Goal: Information Seeking & Learning: Learn about a topic

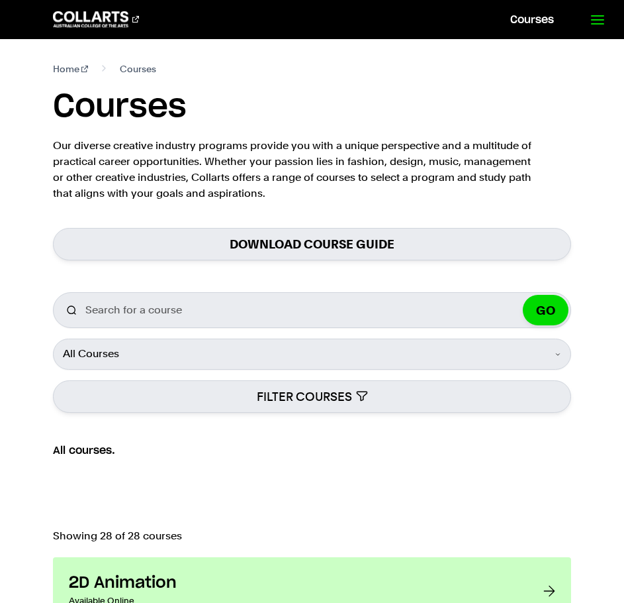
click at [609, 21] on link at bounding box center [597, 19] width 54 height 39
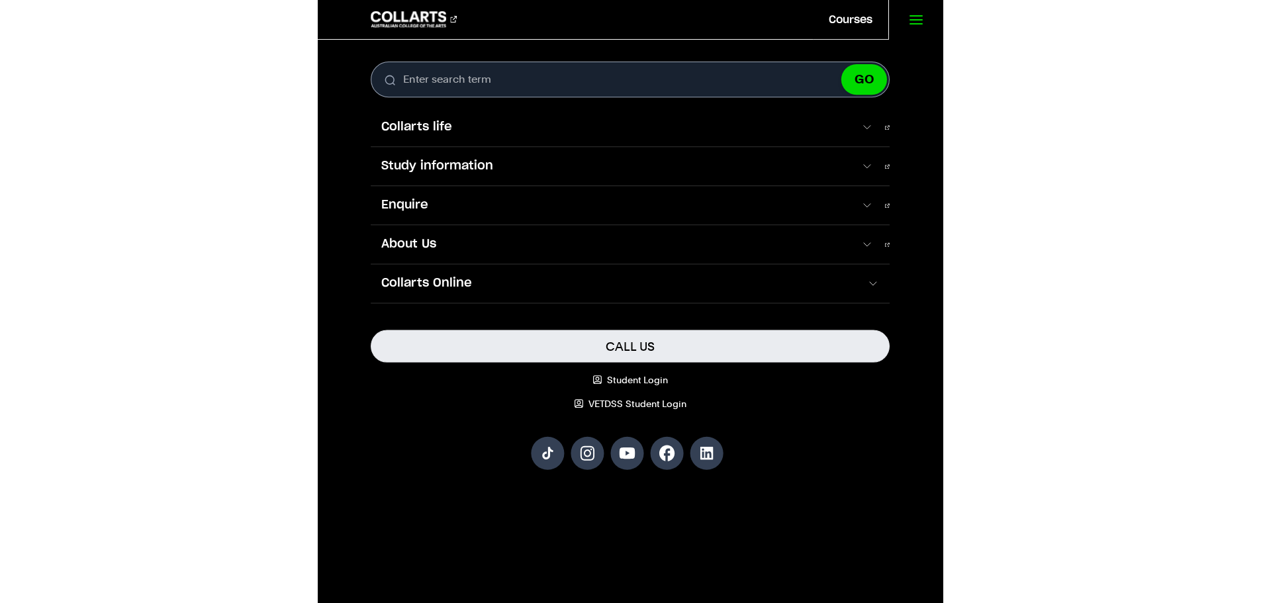
scroll to position [527, 0]
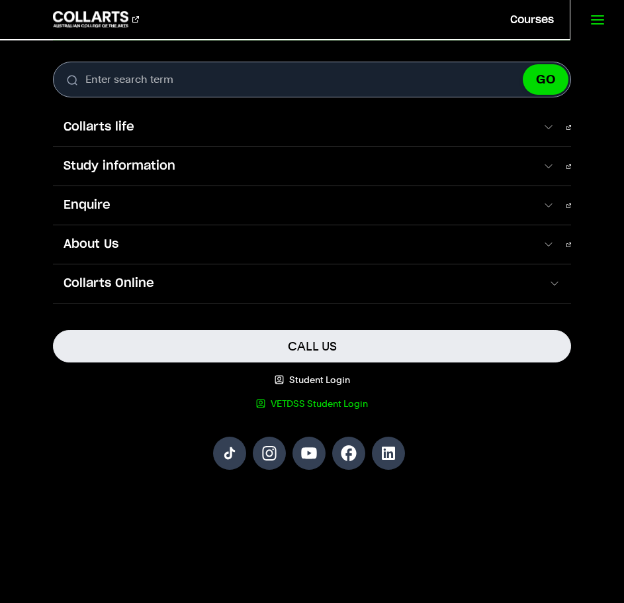
click at [523, 409] on link "VETDSS Student Login" at bounding box center [312, 403] width 518 height 13
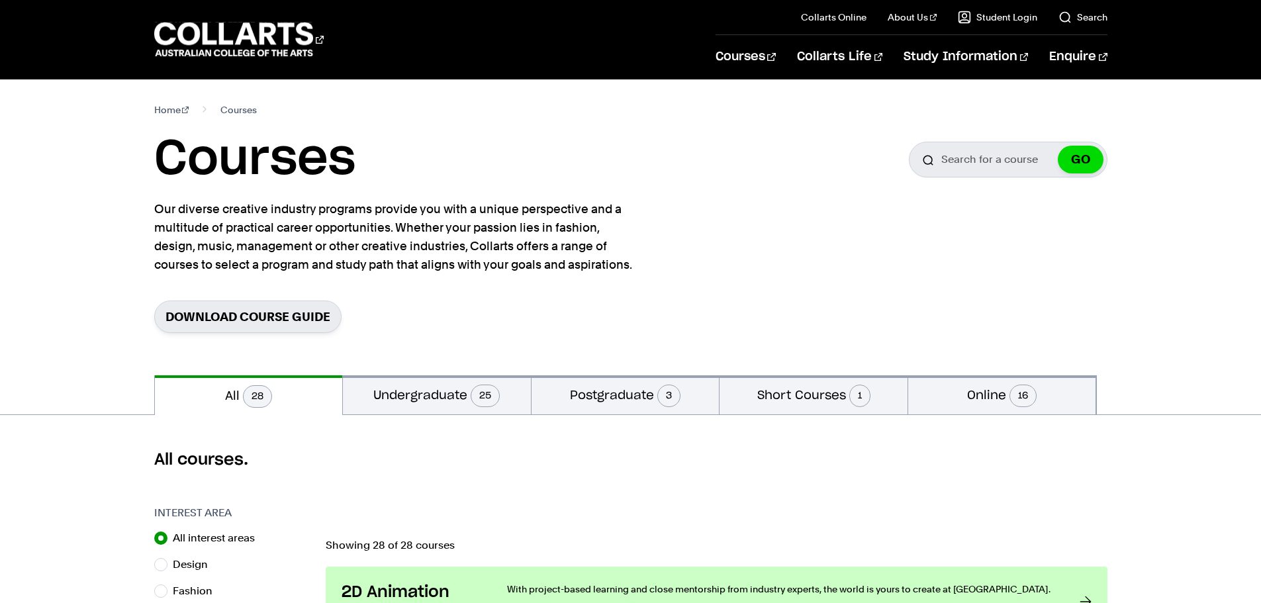
scroll to position [528, 0]
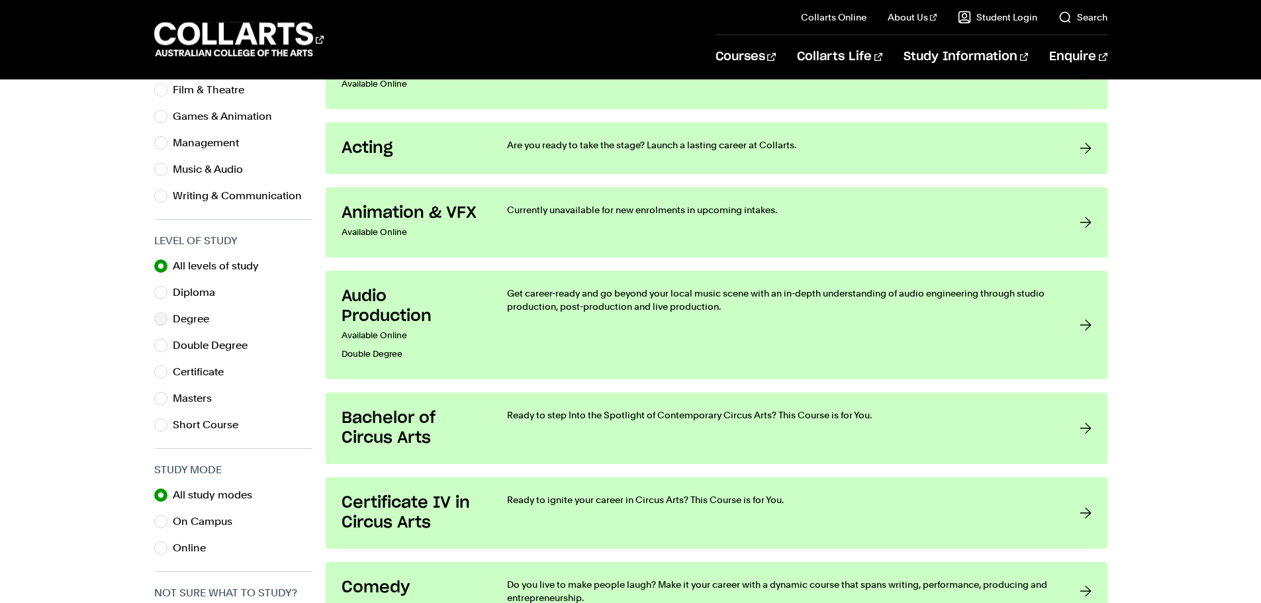
click at [202, 322] on label "Degree" at bounding box center [196, 319] width 47 height 19
click at [168, 322] on input "Degree" at bounding box center [160, 319] width 13 height 13
radio input "true"
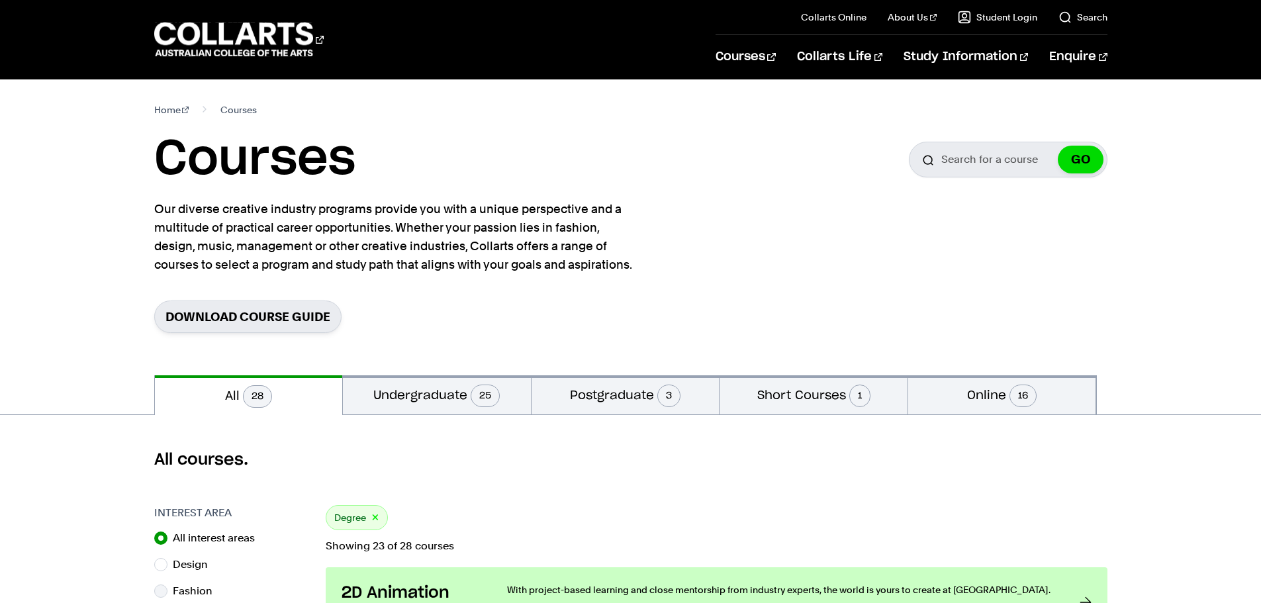
click at [183, 589] on label "Fashion" at bounding box center [198, 591] width 50 height 19
click at [168, 589] on input "Fashion" at bounding box center [160, 591] width 13 height 13
radio input "true"
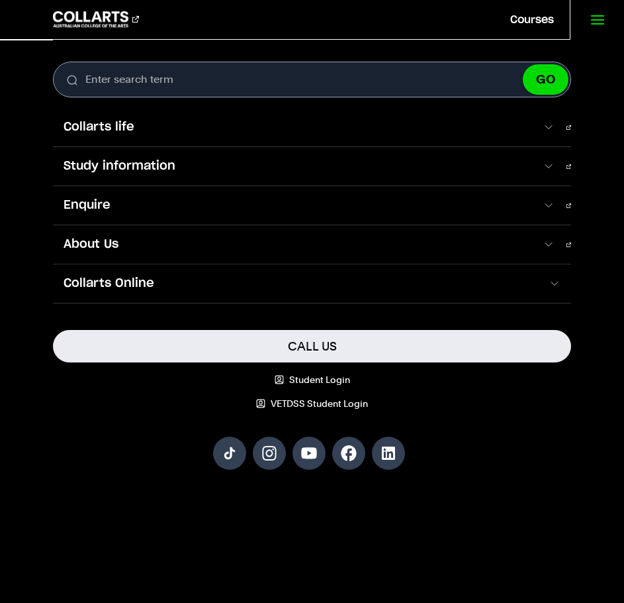
scroll to position [672, 0]
